Goal: Task Accomplishment & Management: Complete application form

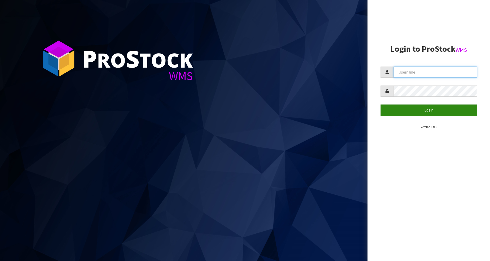
type input "[PERSON_NAME]"
click at [434, 108] on button "Login" at bounding box center [428, 110] width 96 height 11
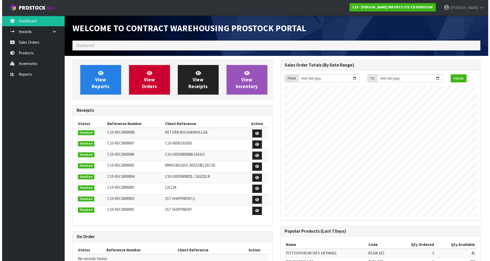
scroll to position [238, 208]
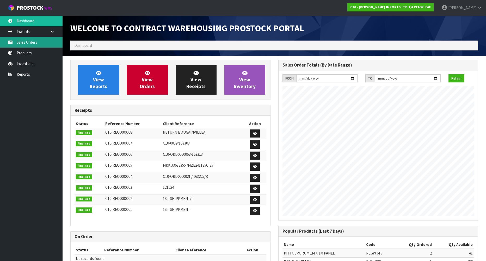
click at [32, 41] on link "Sales Orders" at bounding box center [31, 42] width 62 height 11
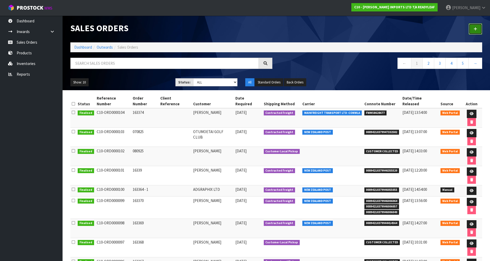
click at [477, 27] on link at bounding box center [475, 28] width 14 height 11
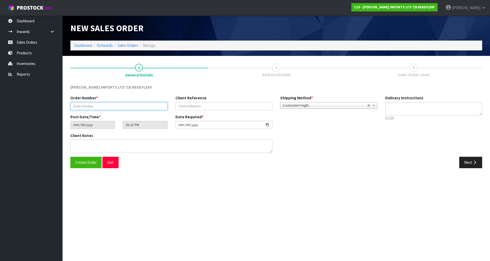
click at [84, 103] on input "text" at bounding box center [118, 106] width 97 height 8
type input "163375"
click at [399, 105] on textarea at bounding box center [433, 108] width 97 height 13
click at [79, 165] on span "Create Order" at bounding box center [85, 162] width 21 height 5
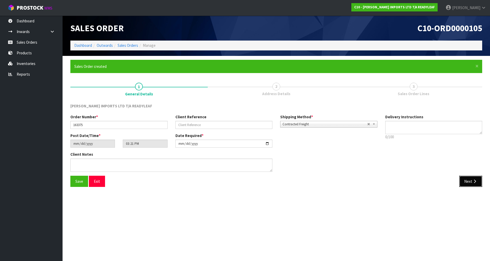
click at [468, 182] on button "Next" at bounding box center [470, 181] width 23 height 11
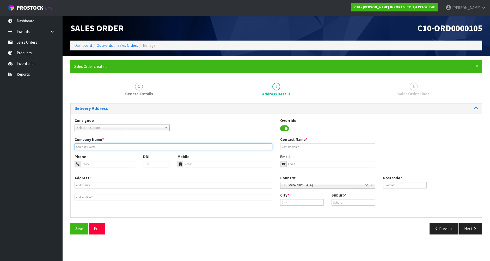
click at [126, 147] on input "text" at bounding box center [173, 147] width 198 height 7
click at [85, 147] on input "[PERSON_NAME]" at bounding box center [173, 147] width 198 height 7
type input "[PERSON_NAME]"
click at [88, 165] on input "tel" at bounding box center [108, 164] width 54 height 7
click at [102, 163] on input "tel" at bounding box center [108, 164] width 54 height 7
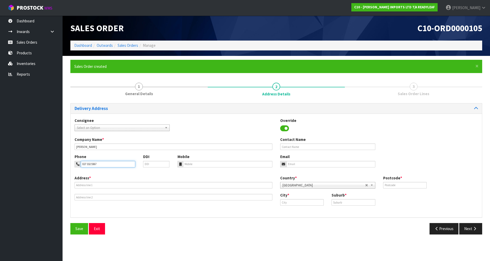
type input "027 332 5567"
click at [90, 186] on input "text" at bounding box center [173, 185] width 198 height 7
click at [106, 186] on input "text" at bounding box center [173, 185] width 198 height 7
paste input "[STREET_ADDRESS]"
type input "[STREET_ADDRESS]"
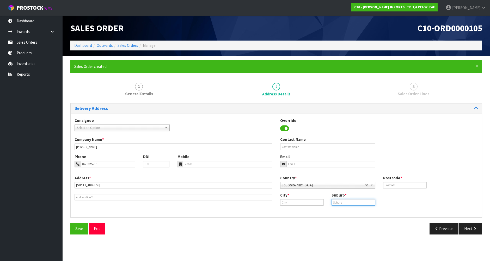
click at [347, 202] on input "text" at bounding box center [352, 202] width 43 height 7
type input "CASHMERE"
click at [312, 205] on input "text" at bounding box center [301, 202] width 43 height 7
type input "[GEOGRAPHIC_DATA]"
click at [298, 212] on strong "[GEOGRAPHIC_DATA]" at bounding box center [304, 211] width 38 height 5
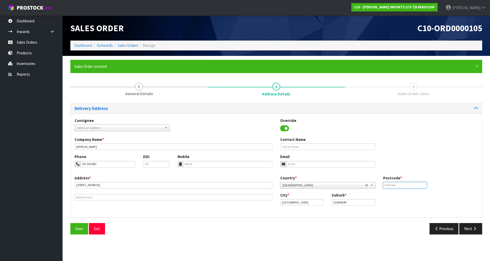
click at [400, 183] on input "text" at bounding box center [404, 185] width 43 height 7
type input "8022"
click at [296, 164] on input "email" at bounding box center [330, 164] width 89 height 7
click at [297, 162] on input "email" at bounding box center [330, 164] width 89 height 7
type input "[EMAIL_ADDRESS][DOMAIN_NAME]"
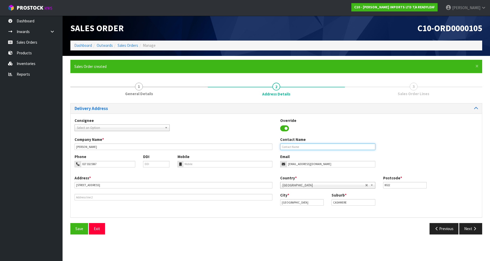
click at [298, 147] on input "text" at bounding box center [327, 147] width 95 height 7
type input "[PERSON_NAME]"
click at [475, 228] on icon "button" at bounding box center [474, 229] width 5 height 4
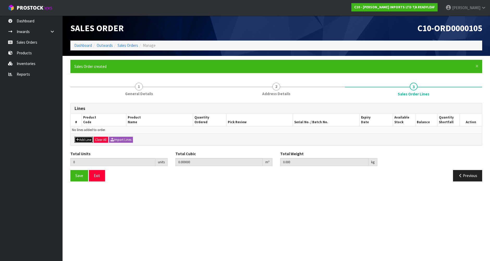
click at [90, 139] on button "Add Line" at bounding box center [83, 140] width 18 height 6
type input "0"
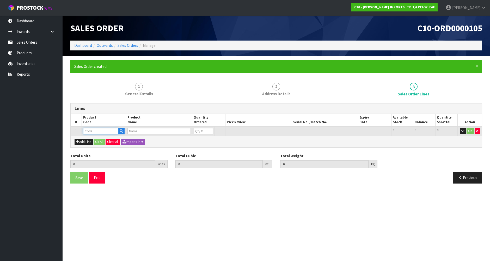
click at [93, 131] on input "text" at bounding box center [100, 131] width 35 height 7
type input "RLTL 319"
type input "0.000000"
type input "0.000"
type input "PHEBALIUM PREMIUM"
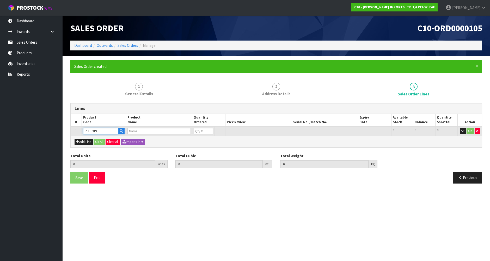
type input "0"
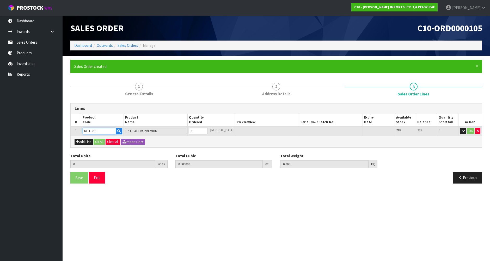
type input "RLTL 319"
click at [206, 130] on input "0" at bounding box center [198, 131] width 18 height 7
type input "0"
type input "2"
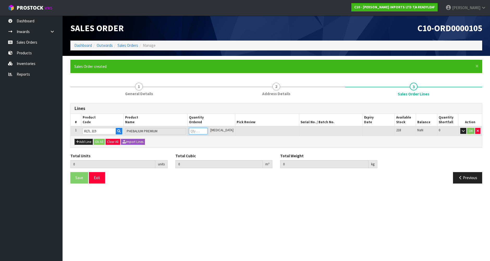
type input "0.01309"
type input "1.78"
type input "2"
type input "24"
type input "0.1815"
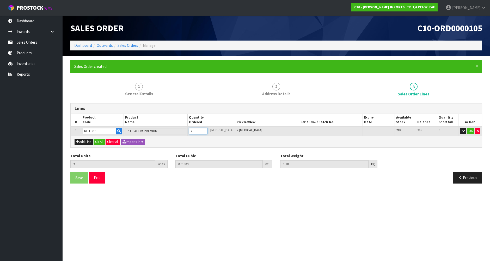
type input "22"
type input "24"
click at [206, 190] on section "× Close Sales Order created 1 General Details 2 Address Details 3 Sales Order L…" at bounding box center [275, 124] width 427 height 136
click at [103, 141] on button "Ok All" at bounding box center [98, 142] width 11 height 6
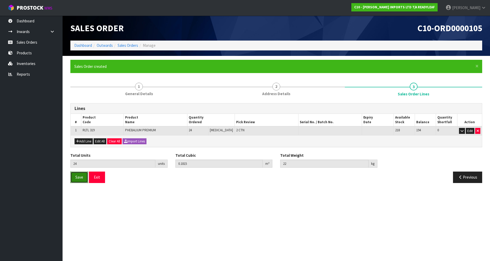
click at [84, 176] on button "Save" at bounding box center [79, 177] width 18 height 11
click at [94, 177] on button "Exit" at bounding box center [97, 177] width 16 height 11
